Goal: Information Seeking & Learning: Learn about a topic

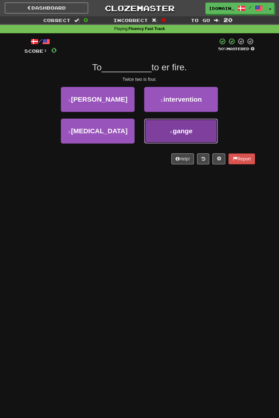
click at [174, 140] on button "4 . [PERSON_NAME]" at bounding box center [181, 131] width 74 height 25
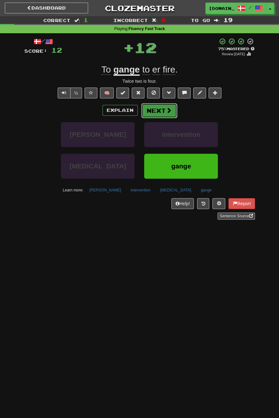
click at [158, 115] on button "Next" at bounding box center [159, 110] width 36 height 15
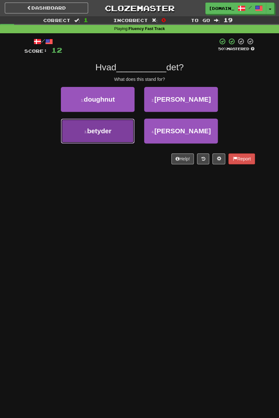
click at [115, 135] on button "3 . betyder" at bounding box center [98, 131] width 74 height 25
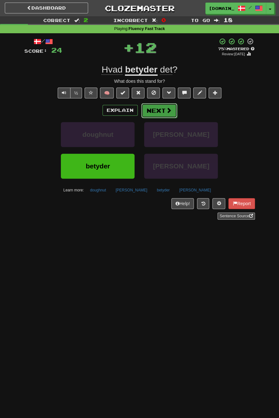
click at [160, 112] on button "Next" at bounding box center [159, 110] width 36 height 15
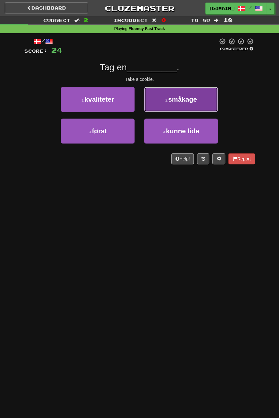
click at [167, 101] on small "2 ." at bounding box center [166, 101] width 3 height 4
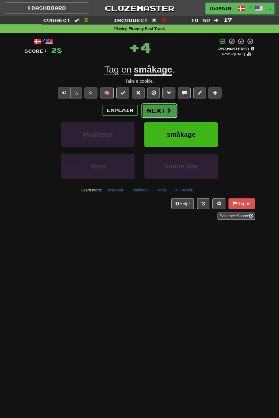
click at [164, 110] on button "Next" at bounding box center [159, 110] width 36 height 15
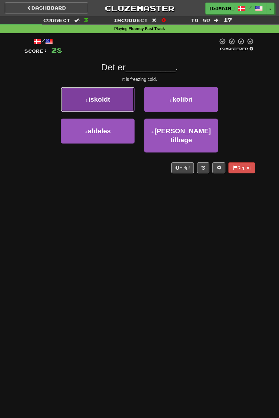
click at [110, 110] on button "1 . iskoldt" at bounding box center [98, 99] width 74 height 25
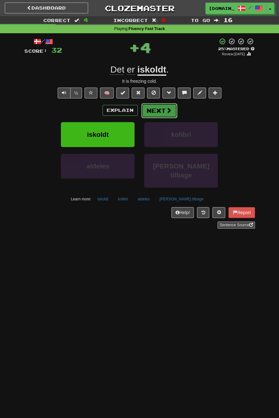
click at [155, 110] on button "Next" at bounding box center [159, 110] width 36 height 15
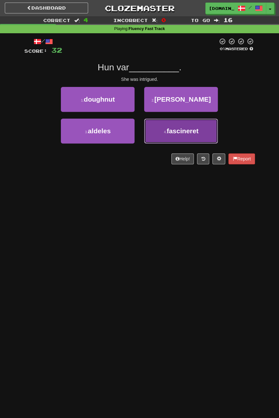
click at [164, 130] on small "4 ." at bounding box center [164, 132] width 3 height 4
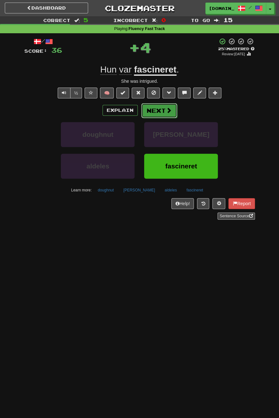
click at [153, 109] on button "Next" at bounding box center [159, 110] width 36 height 15
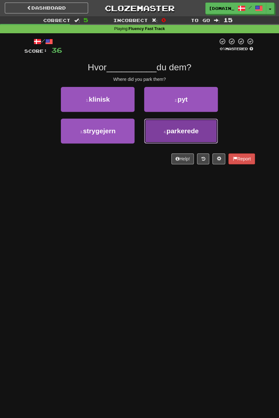
click at [164, 129] on button "4 . [GEOGRAPHIC_DATA]" at bounding box center [181, 131] width 74 height 25
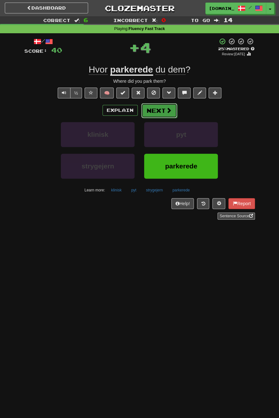
click at [158, 112] on button "Next" at bounding box center [159, 110] width 36 height 15
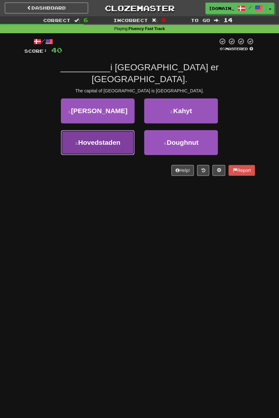
click at [126, 130] on button "3 . Hovedstaden" at bounding box center [98, 142] width 74 height 25
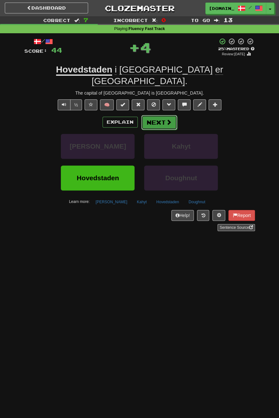
click at [156, 115] on button "Next" at bounding box center [159, 122] width 36 height 15
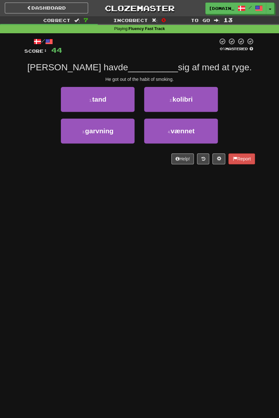
click at [143, 242] on div "Dashboard Clozemaster [DOMAIN_NAME] / Toggle Dropdown Dashboard Leaderboard Act…" at bounding box center [139, 209] width 279 height 418
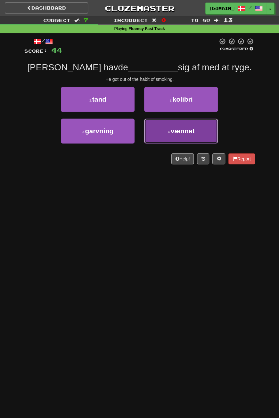
click at [156, 128] on button "4 . vænnet" at bounding box center [181, 131] width 74 height 25
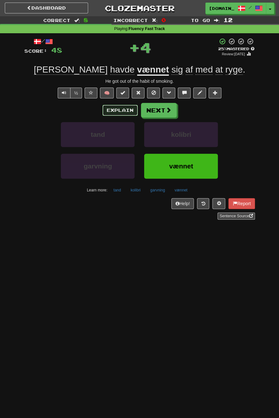
click at [114, 110] on button "Explain" at bounding box center [119, 110] width 35 height 11
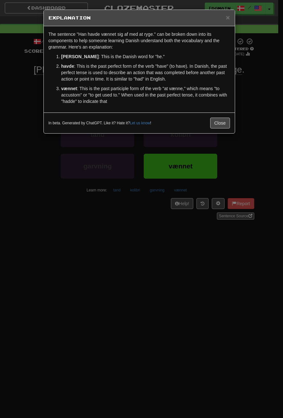
click at [221, 115] on div "In beta. Generated by ChatGPT. Like it? Hate it? Let us know ! Close" at bounding box center [139, 123] width 191 height 21
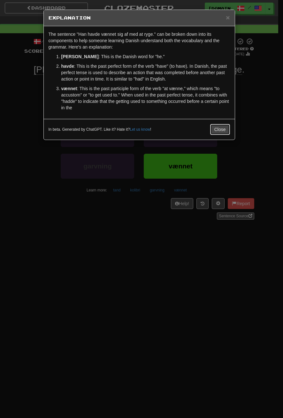
click at [219, 126] on button "Close" at bounding box center [220, 129] width 20 height 11
